Goal: Navigation & Orientation: Find specific page/section

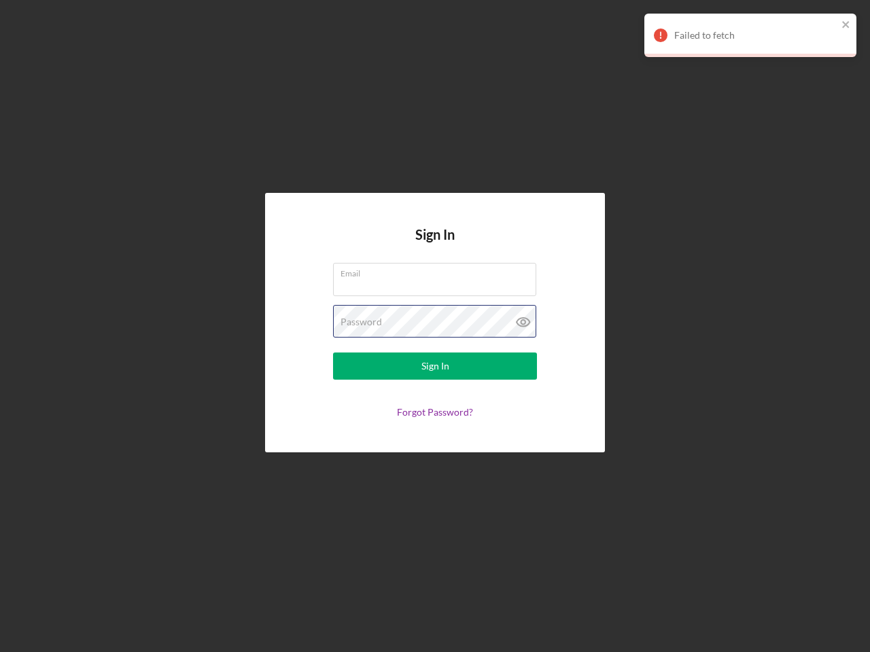
click at [435, 326] on div "Password" at bounding box center [435, 322] width 204 height 34
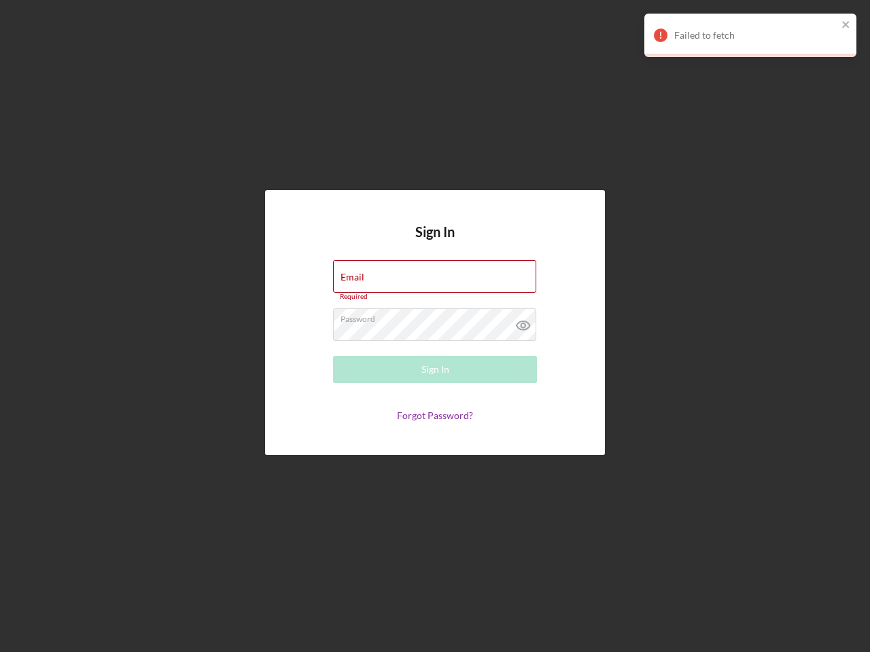
click at [523, 322] on icon at bounding box center [523, 325] width 34 height 34
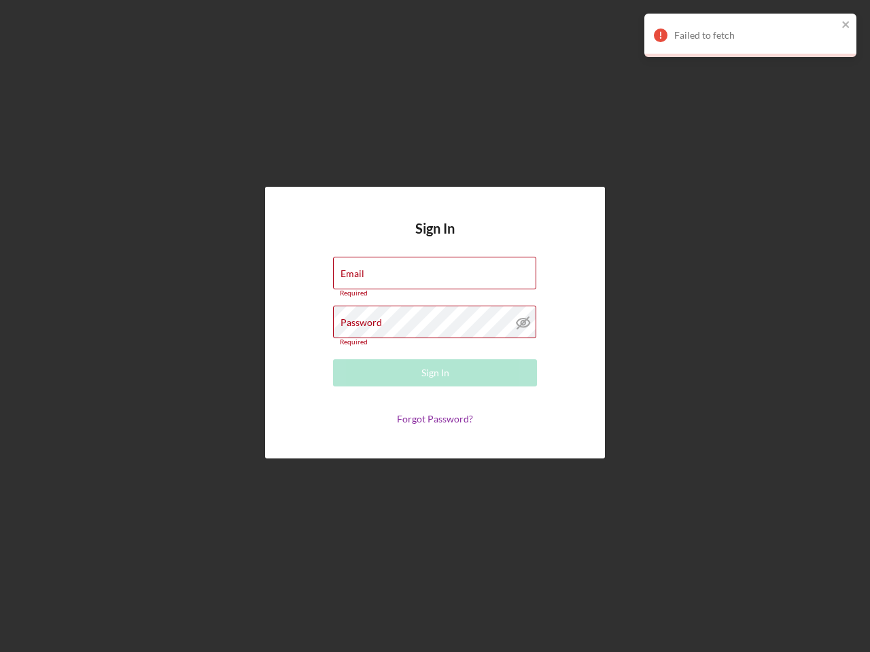
click at [750, 35] on div "Failed to fetch" at bounding box center [755, 35] width 163 height 11
